Goal: Task Accomplishment & Management: Complete application form

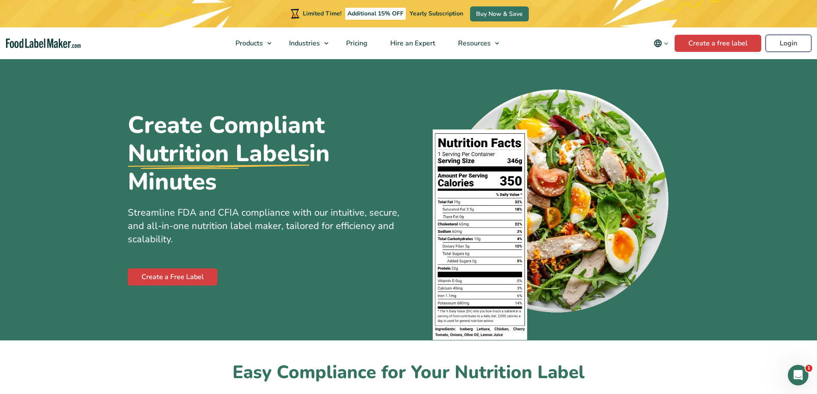
click at [785, 45] on link "Login" at bounding box center [788, 43] width 46 height 17
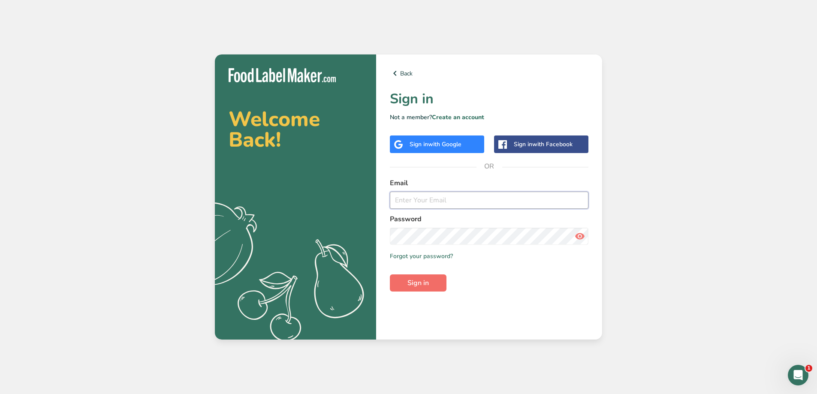
type input "Greenspectrumscbd@gmail.com"
click at [408, 284] on span "Sign in" at bounding box center [417, 283] width 21 height 10
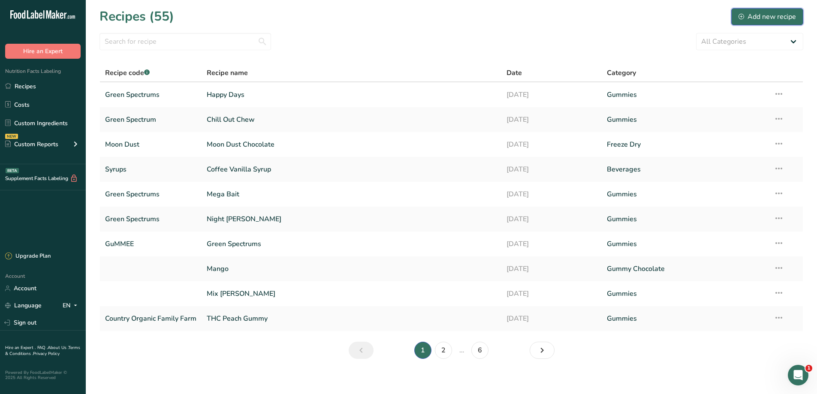
click at [780, 17] on div "Add new recipe" at bounding box center [766, 17] width 57 height 10
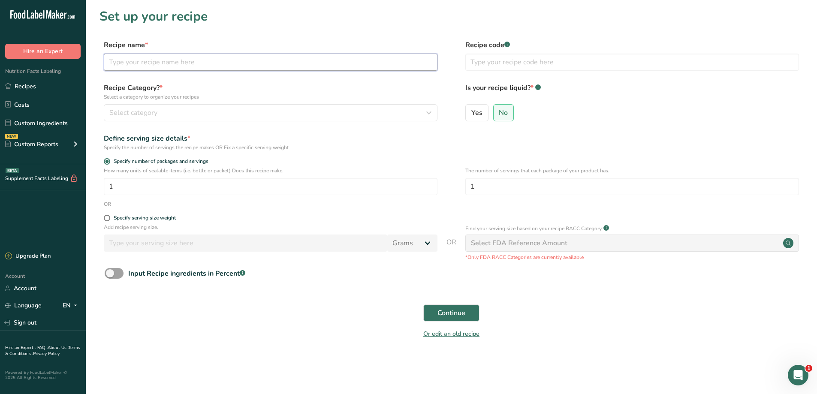
click at [166, 64] on input "text" at bounding box center [270, 62] width 333 height 17
type input "Pure Zen"
type input "Green Spectrums"
click at [226, 104] on div "Recipe Category? * Select a category to organize your recipes Select category S…" at bounding box center [270, 102] width 333 height 39
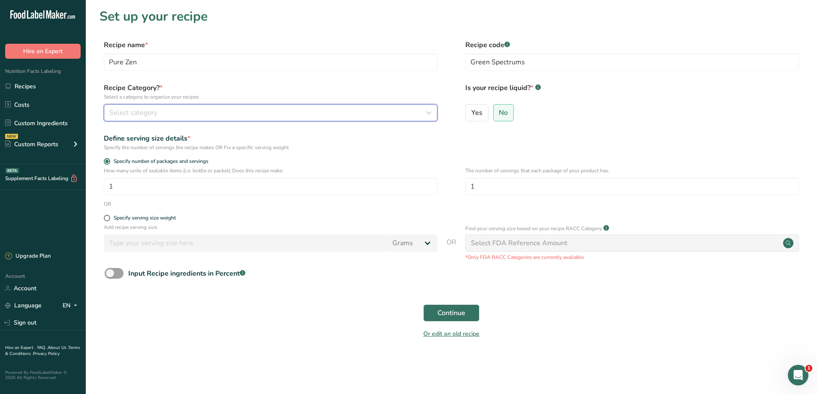
click at [243, 109] on div "Select category" at bounding box center [267, 113] width 317 height 10
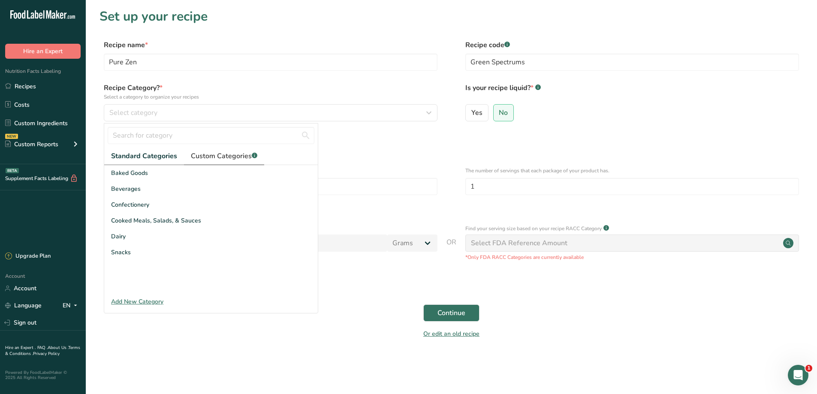
click at [248, 155] on span "Custom Categories .a-a{fill:#347362;}.b-a{fill:#fff;}" at bounding box center [224, 156] width 66 height 10
click at [154, 235] on div "Gummies" at bounding box center [210, 236] width 213 height 16
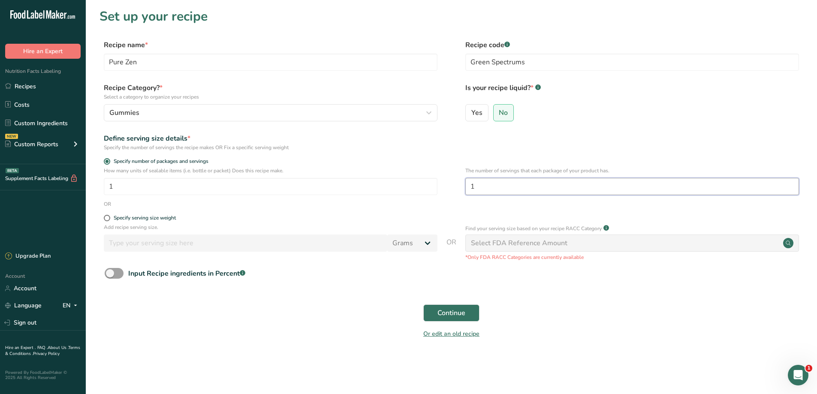
click at [520, 186] on input "1" at bounding box center [631, 186] width 333 height 17
type input "20"
click at [458, 321] on button "Continue" at bounding box center [451, 312] width 56 height 17
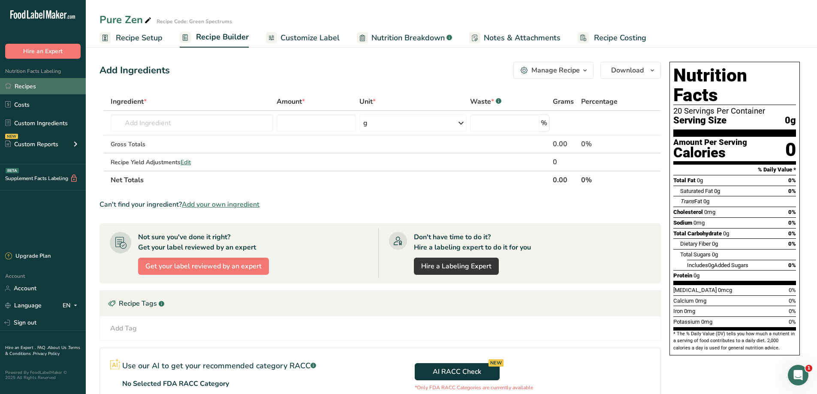
click at [42, 86] on link "Recipes" at bounding box center [43, 86] width 86 height 16
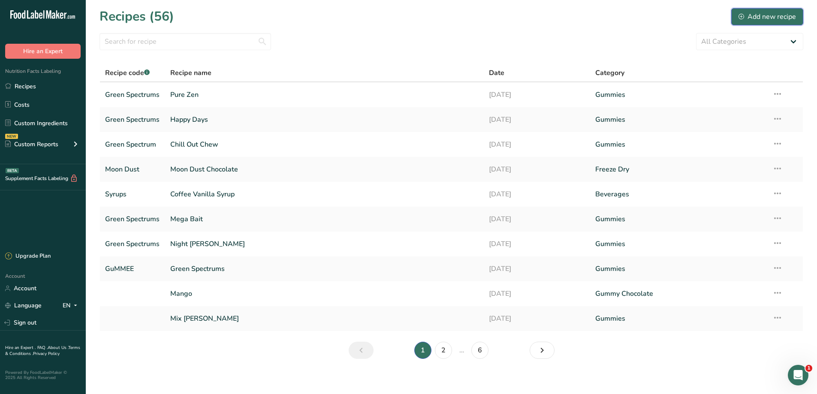
click at [742, 14] on icon at bounding box center [741, 17] width 6 height 6
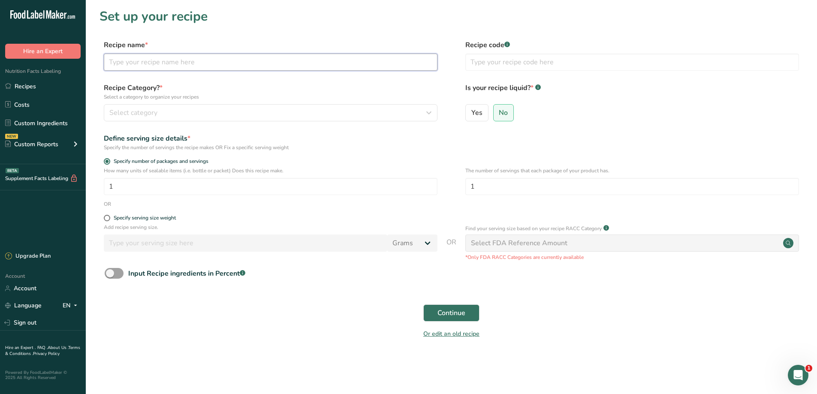
click at [180, 66] on input "text" at bounding box center [270, 62] width 333 height 17
type input "Sweet Dreams"
click at [486, 62] on input "text" at bounding box center [631, 62] width 333 height 17
type input "Green Spectrum"
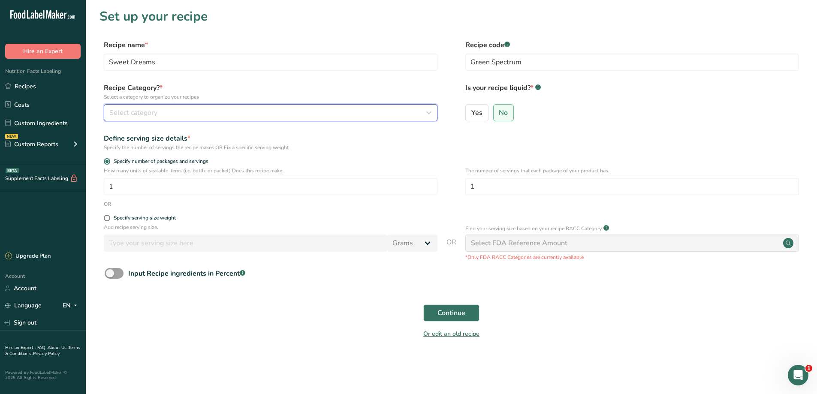
click at [216, 110] on div "Select category" at bounding box center [267, 113] width 317 height 10
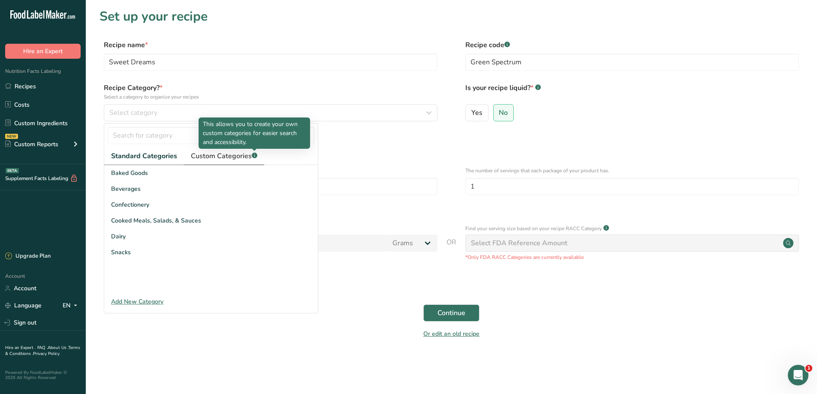
click at [247, 156] on span "Custom Categories .a-a{fill:#347362;}.b-a{fill:#fff;}" at bounding box center [224, 156] width 66 height 10
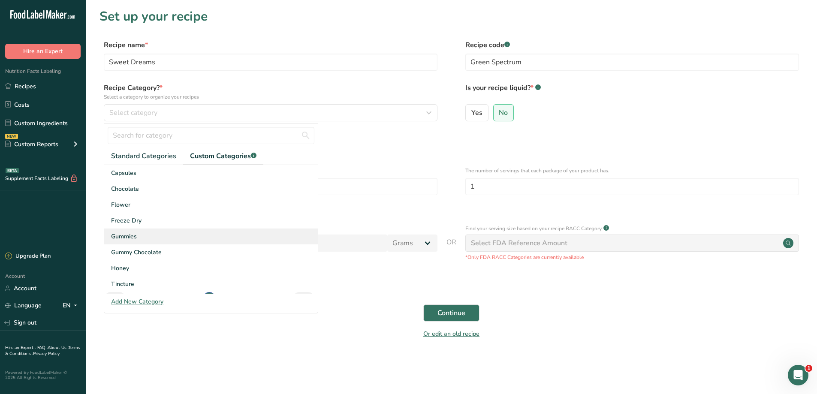
click at [141, 230] on div "Gummies" at bounding box center [210, 236] width 213 height 16
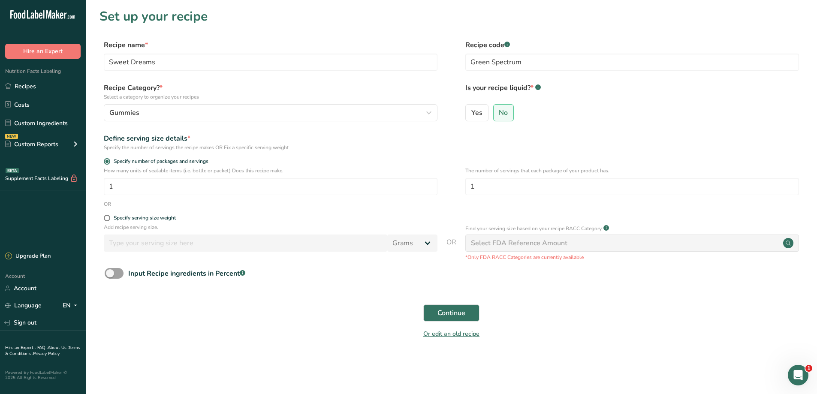
click at [189, 176] on div "How many units of sealable items (i.e. bottle or packet) Does this recipe make.…" at bounding box center [270, 181] width 333 height 28
click at [494, 188] on input "1" at bounding box center [631, 186] width 333 height 17
type input "20"
click at [455, 306] on button "Continue" at bounding box center [451, 312] width 56 height 17
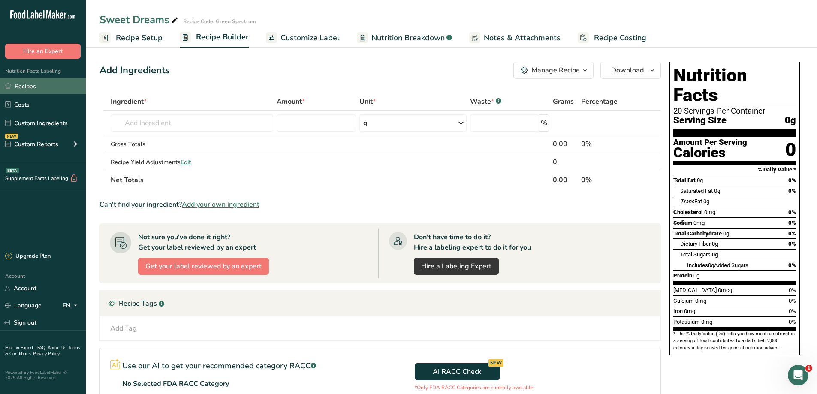
click at [20, 89] on link "Recipes" at bounding box center [43, 86] width 86 height 16
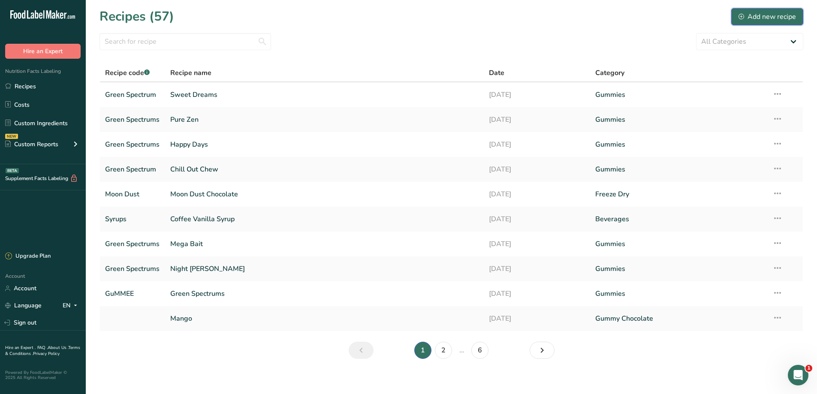
click at [754, 17] on div "Add new recipe" at bounding box center [766, 17] width 57 height 10
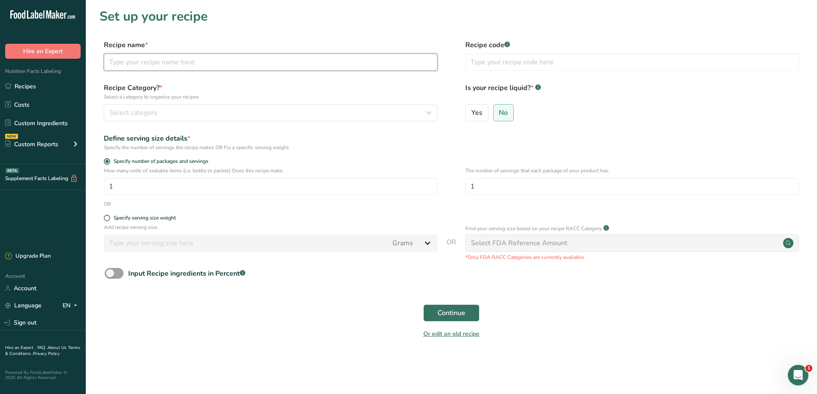
click at [237, 63] on input "text" at bounding box center [270, 62] width 333 height 17
type input "Hemp and Turmeric Capsules"
click at [560, 57] on input "text" at bounding box center [631, 62] width 333 height 17
type input "Green Spectrums"
click at [530, 175] on div "The number of servings that each package of your product has. 1" at bounding box center [631, 183] width 333 height 33
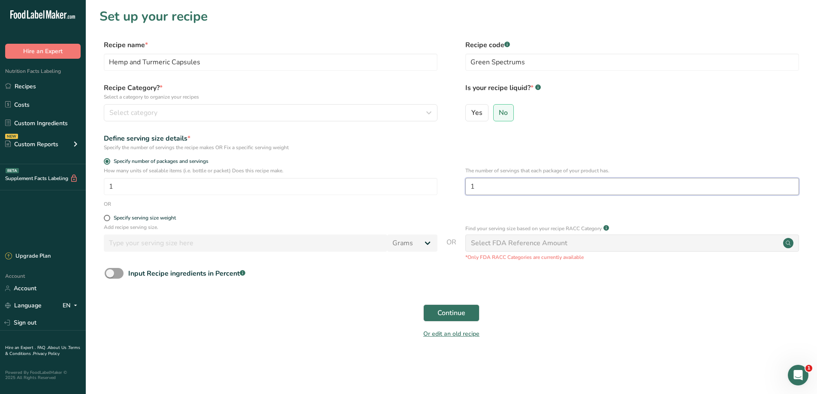
click at [534, 189] on input "1" at bounding box center [631, 186] width 333 height 17
type input "20"
click at [606, 138] on div "Define serving size details * Specify the number of servings the recipe makes O…" at bounding box center [450, 142] width 703 height 18
click at [461, 314] on span "Continue" at bounding box center [451, 313] width 28 height 10
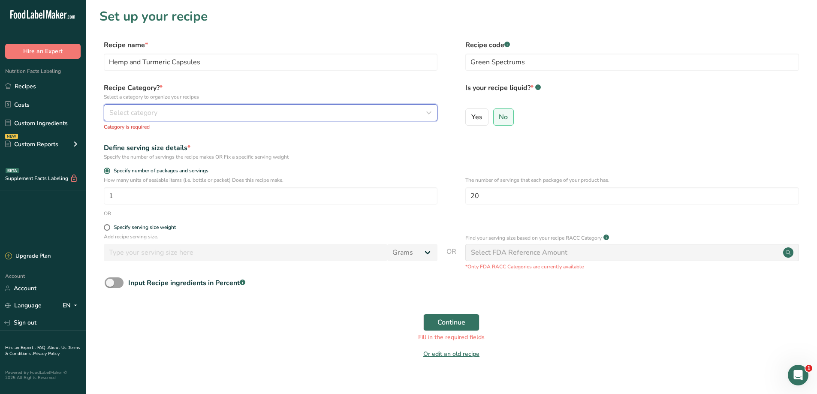
click at [115, 115] on span "Select category" at bounding box center [133, 113] width 48 height 10
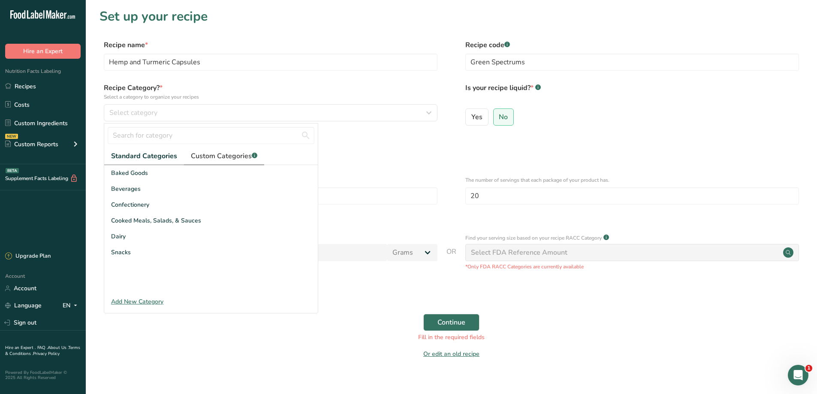
click at [222, 157] on span "Custom Categories .a-a{fill:#347362;}.b-a{fill:#fff;}" at bounding box center [224, 156] width 66 height 10
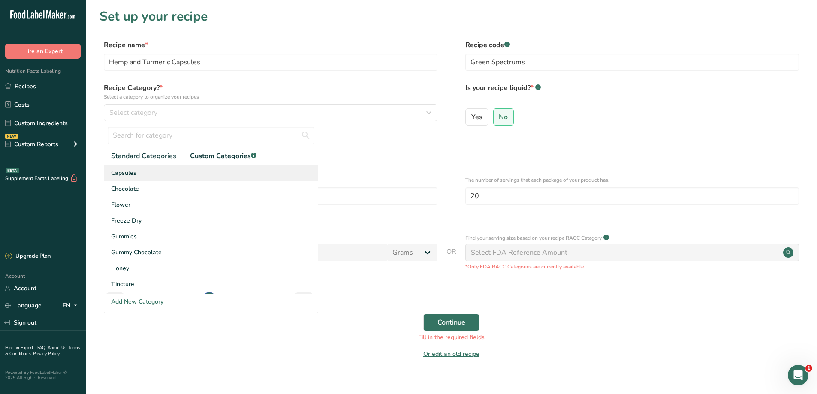
click at [177, 173] on div "Capsules" at bounding box center [210, 173] width 213 height 16
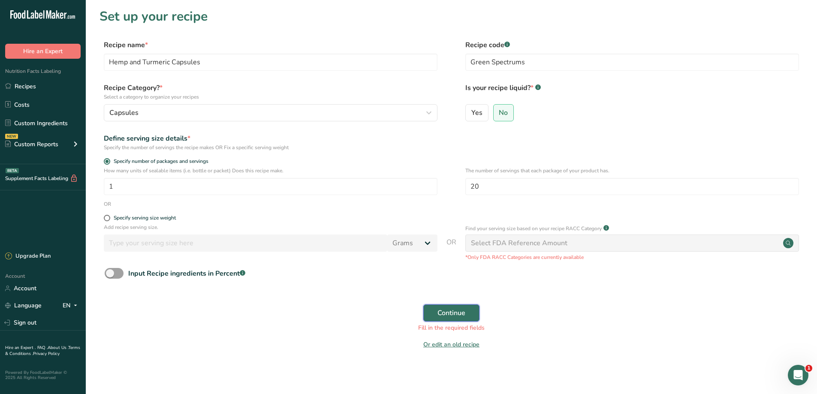
click at [441, 318] on span "Continue" at bounding box center [451, 313] width 28 height 10
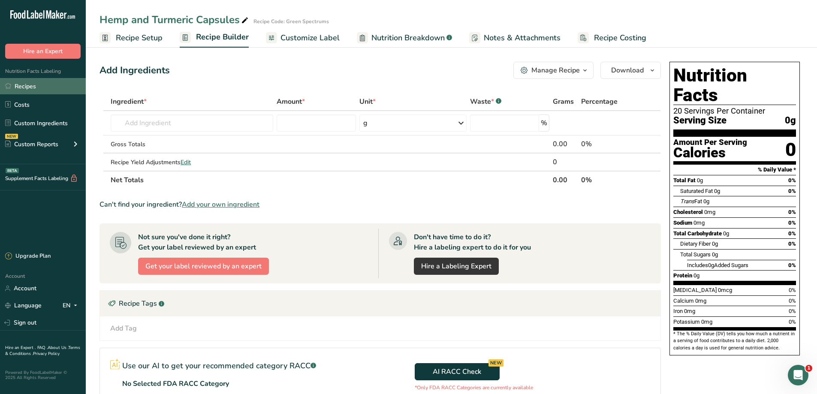
click at [26, 85] on link "Recipes" at bounding box center [43, 86] width 86 height 16
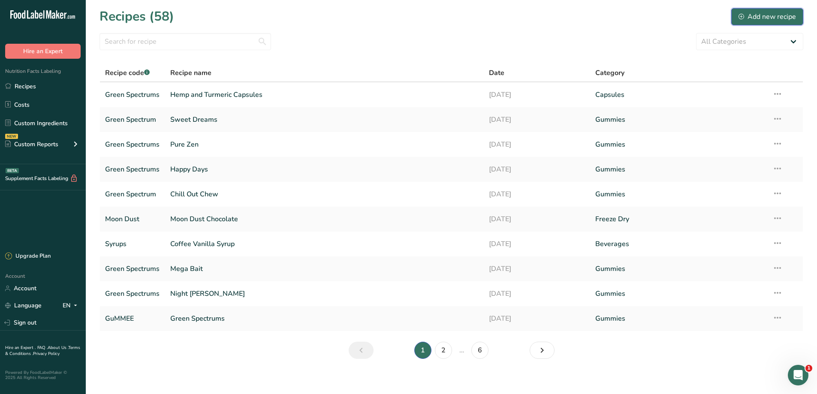
click at [751, 20] on div "Add new recipe" at bounding box center [766, 17] width 57 height 10
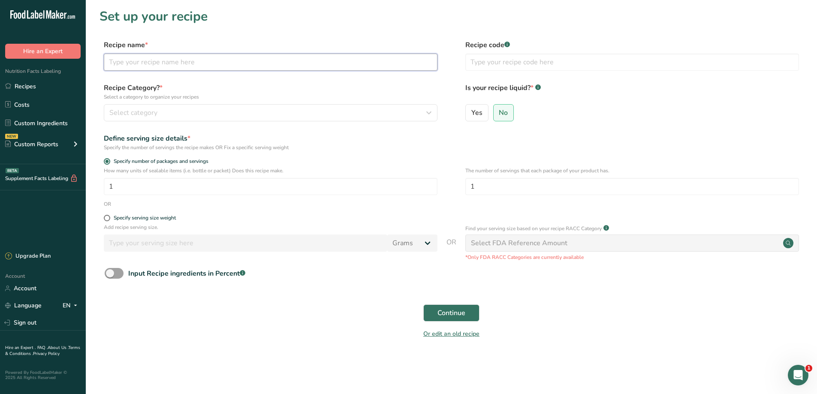
click at [174, 63] on input "text" at bounding box center [270, 62] width 333 height 17
type input "Orbz"
click at [523, 63] on input "text" at bounding box center [631, 62] width 333 height 17
type input "Green Spectrums"
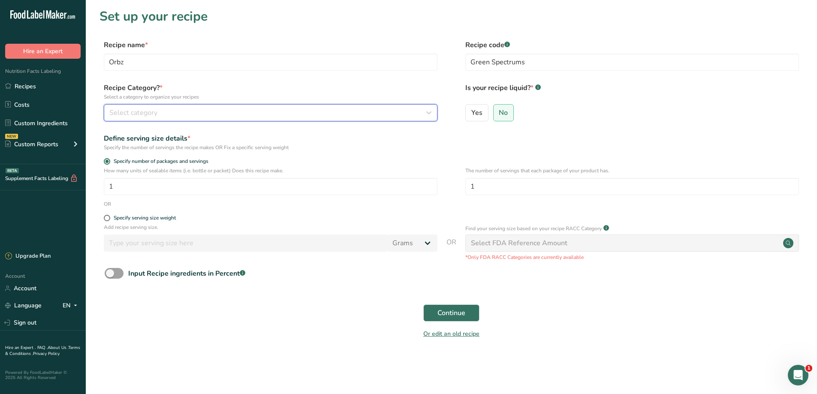
click at [326, 113] on div "Select category" at bounding box center [267, 113] width 317 height 10
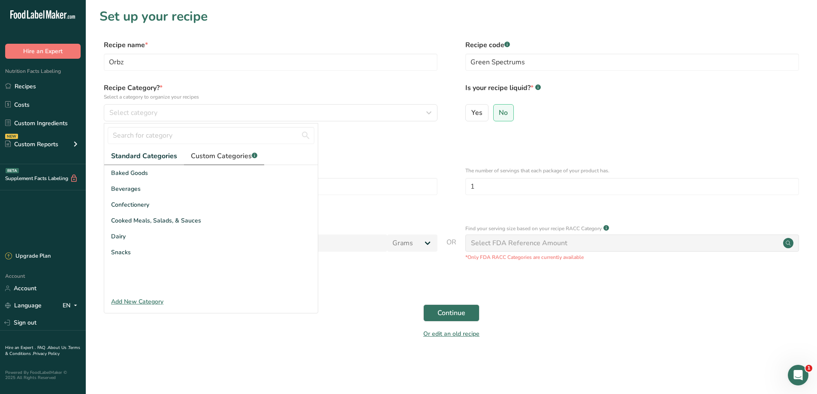
click at [234, 162] on link "Custom Categories .a-a{fill:#347362;}.b-a{fill:#fff;}" at bounding box center [224, 156] width 80 height 18
click at [234, 162] on link "Custom Categories .a-a{fill:#347362;}.b-a{fill:#fff;}" at bounding box center [223, 156] width 80 height 18
click at [184, 226] on div "Freeze Dry" at bounding box center [210, 221] width 213 height 16
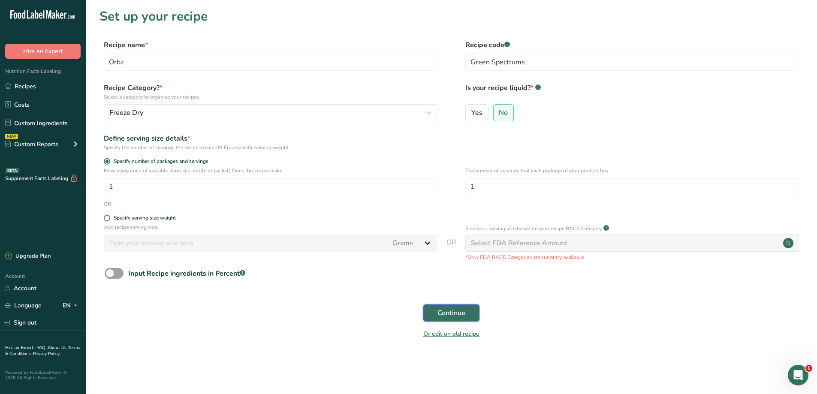
click at [445, 304] on button "Continue" at bounding box center [451, 312] width 56 height 17
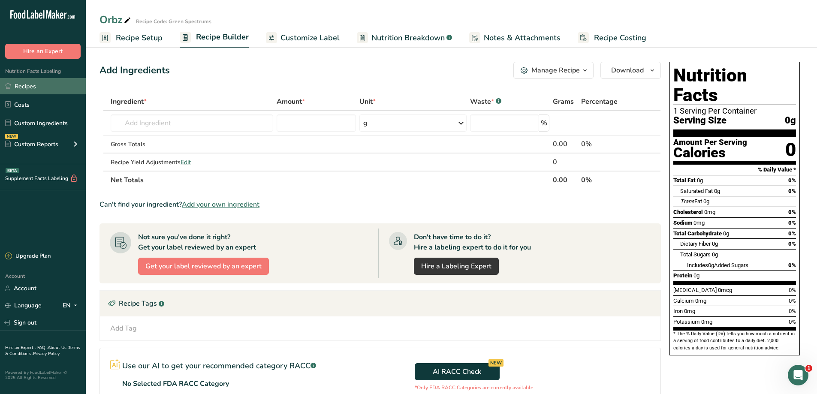
click at [40, 84] on link "Recipes" at bounding box center [43, 86] width 86 height 16
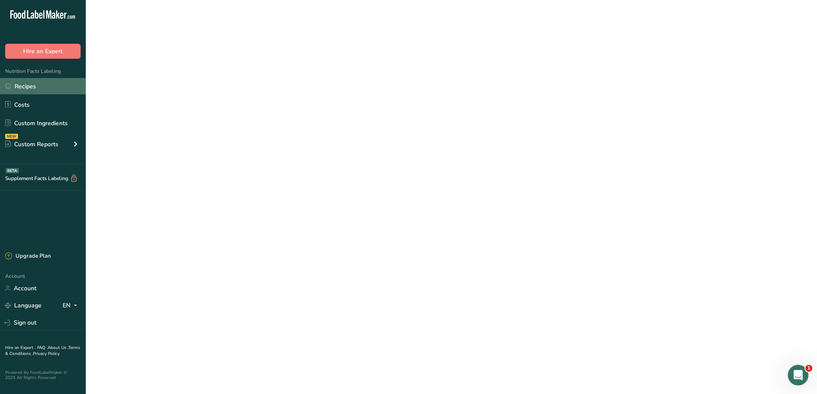
click at [39, 84] on link "Recipes" at bounding box center [43, 86] width 86 height 16
